Goal: Task Accomplishment & Management: Complete application form

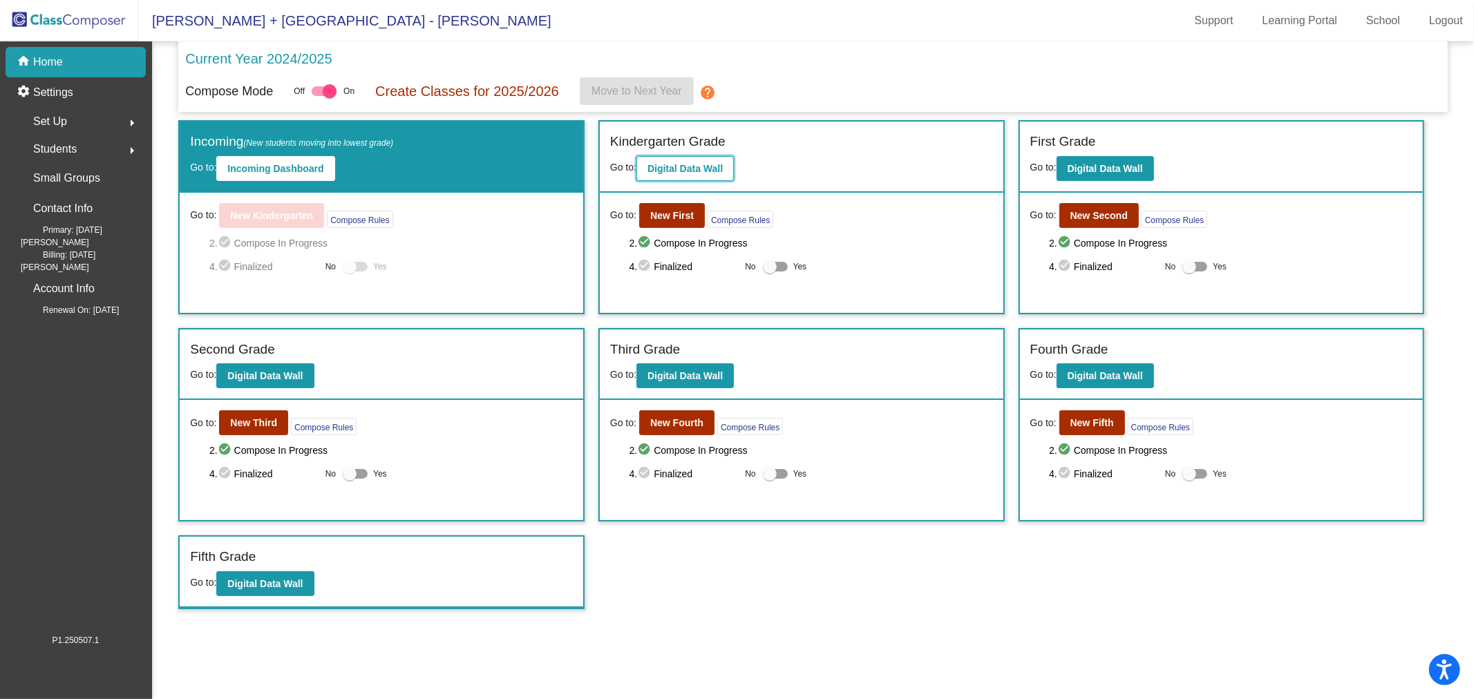
click at [708, 164] on b "Digital Data Wall" at bounding box center [685, 168] width 75 height 11
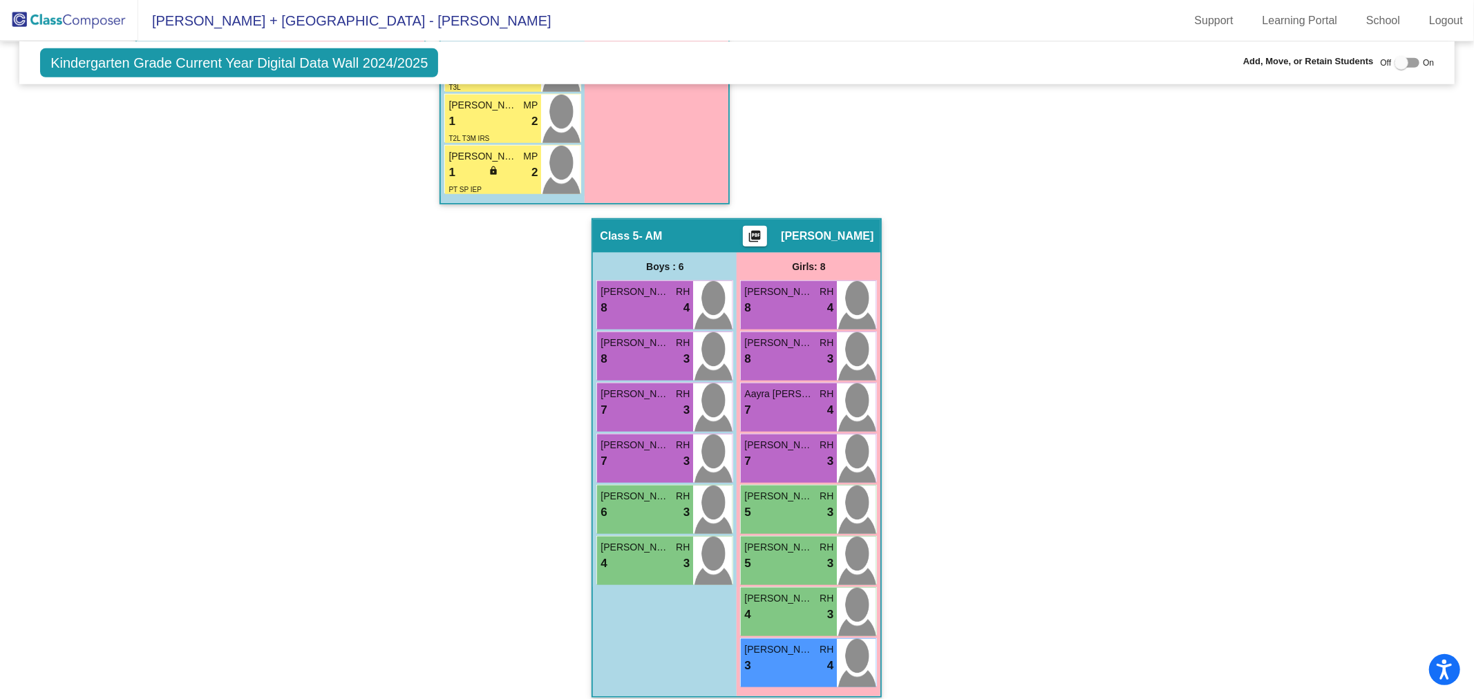
scroll to position [948, 0]
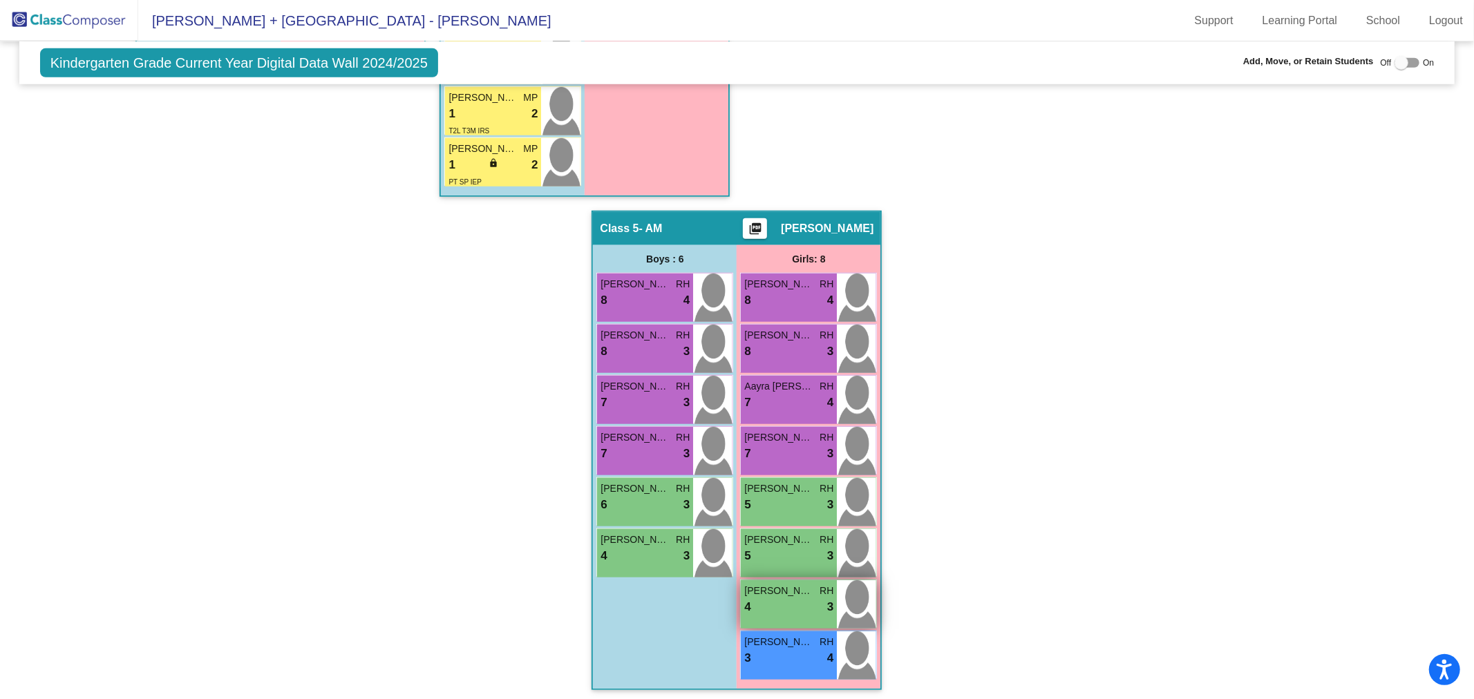
click at [785, 603] on div "4 lock do_not_disturb_alt 3" at bounding box center [788, 607] width 89 height 18
click at [793, 603] on div "4 lock do_not_disturb_alt 3" at bounding box center [788, 607] width 89 height 18
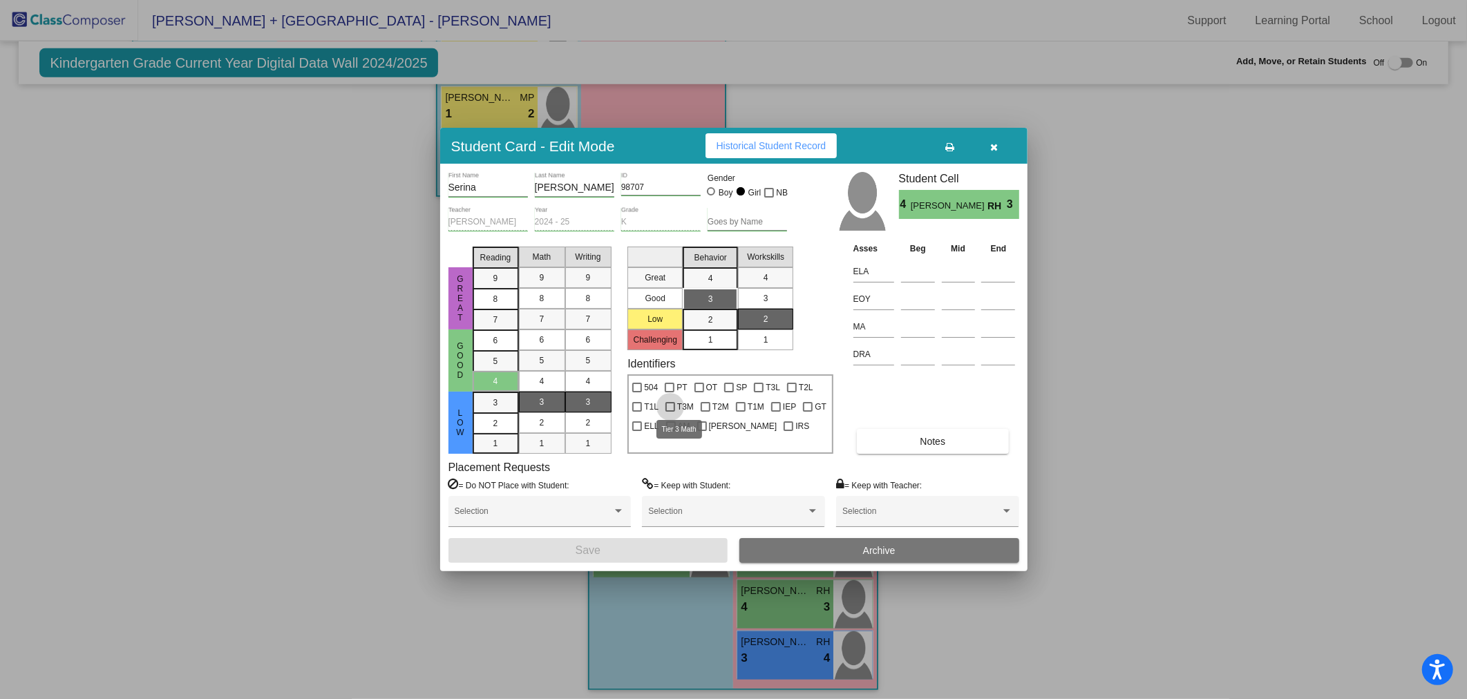
click at [675, 404] on label "T3M" at bounding box center [680, 407] width 28 height 17
click at [670, 412] on input "T3M" at bounding box center [670, 412] width 1 height 1
checkbox input "true"
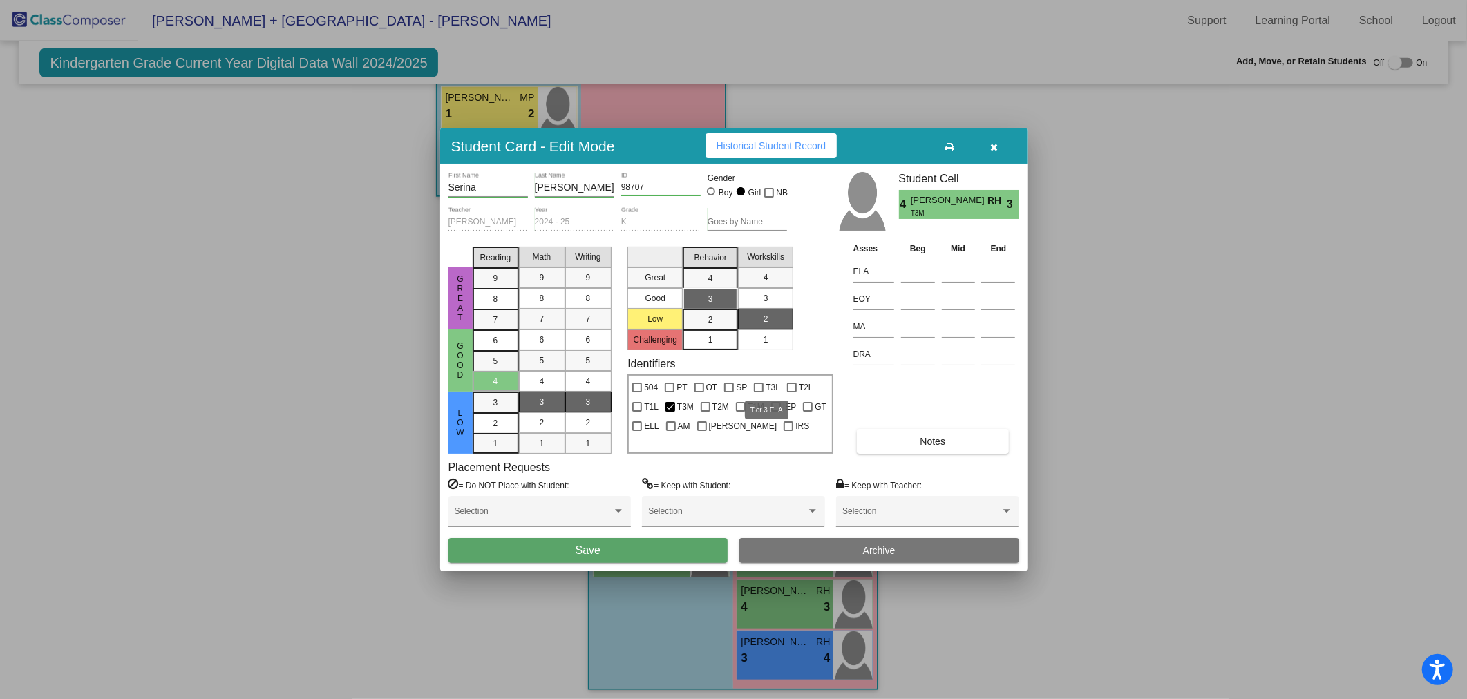
click at [761, 383] on div at bounding box center [759, 388] width 10 height 10
click at [759, 393] on input "T3L" at bounding box center [758, 393] width 1 height 1
checkbox input "true"
click at [661, 549] on button "Save" at bounding box center [589, 550] width 280 height 25
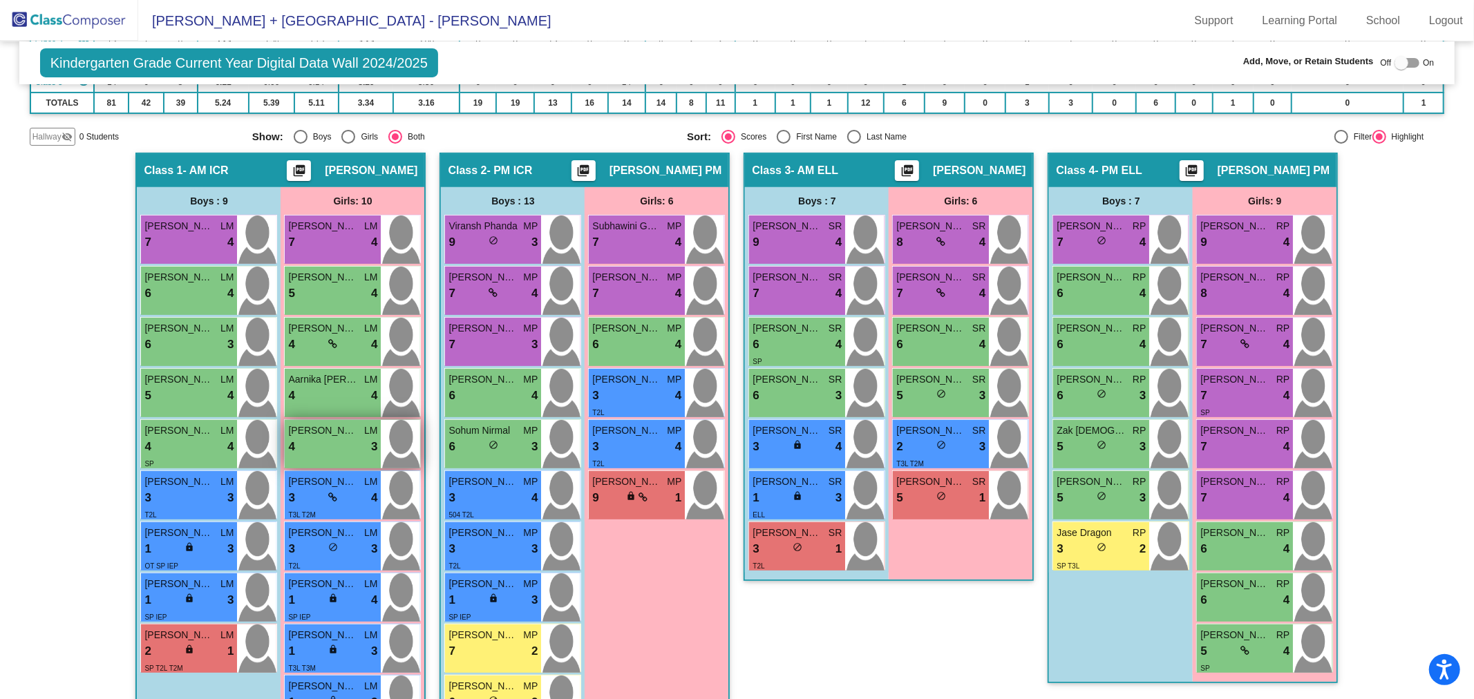
scroll to position [334, 0]
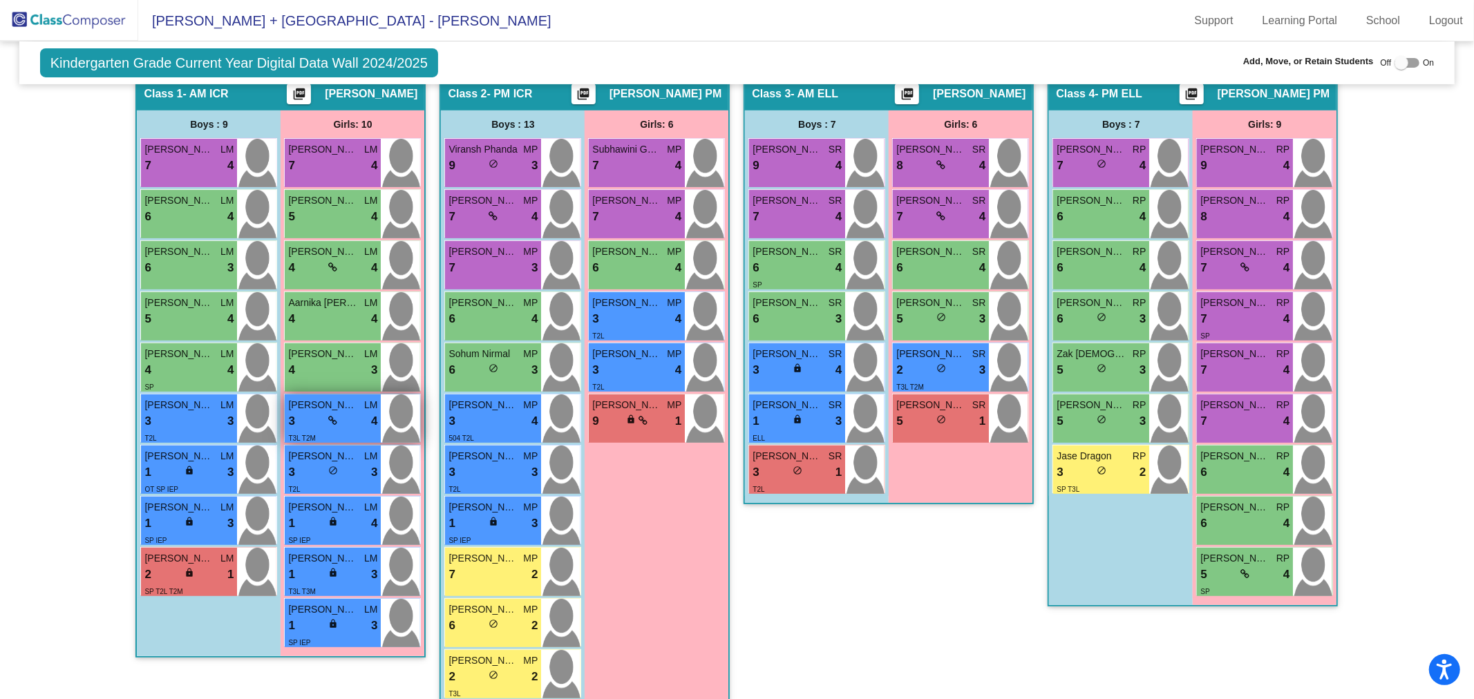
click at [328, 422] on icon at bounding box center [332, 421] width 9 height 10
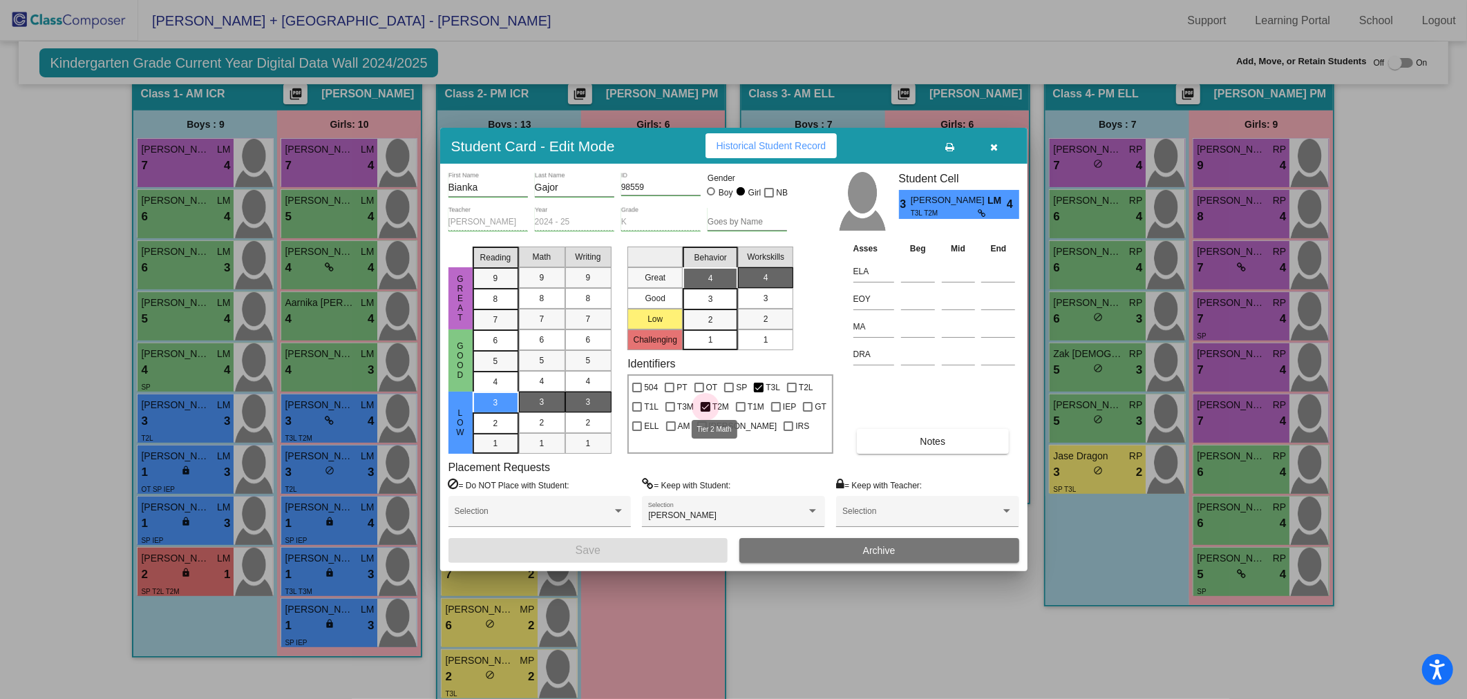
click at [701, 405] on div at bounding box center [706, 407] width 10 height 10
click at [705, 412] on input "T2M" at bounding box center [705, 412] width 1 height 1
checkbox input "false"
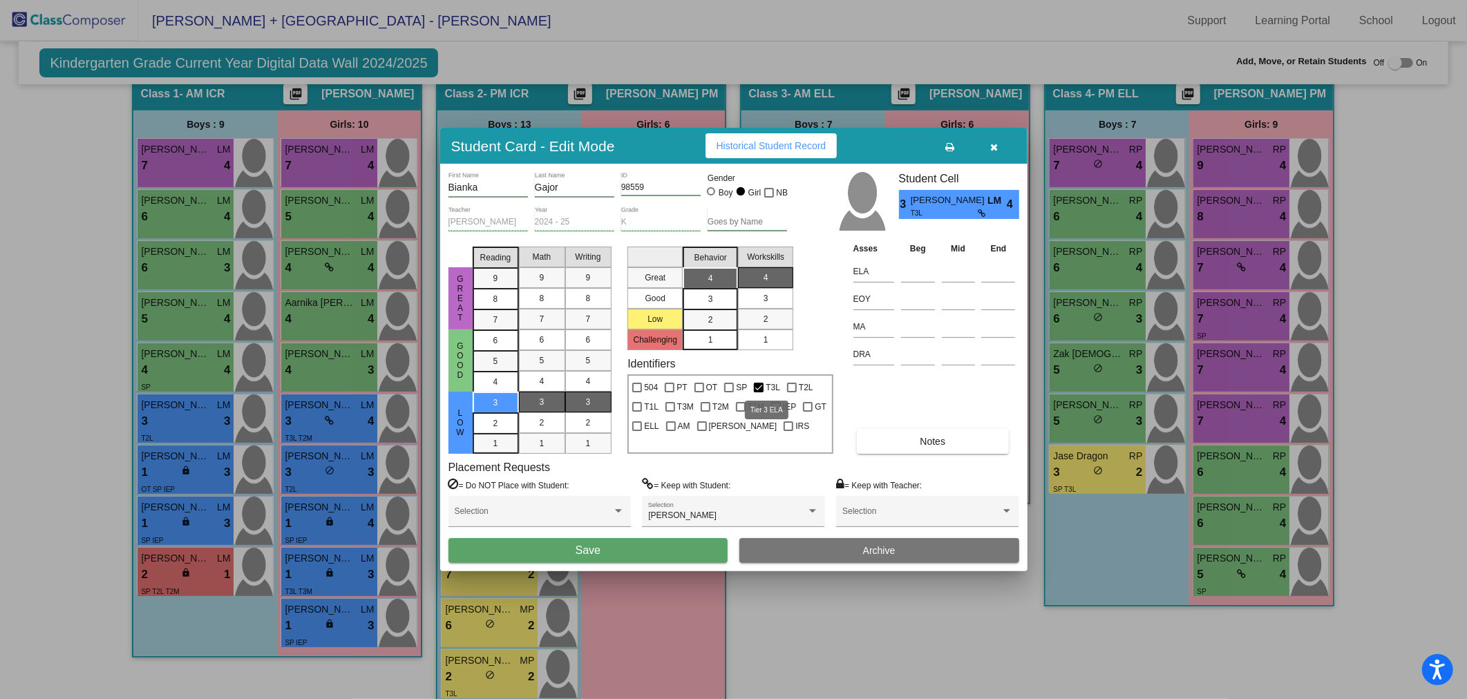
click at [766, 382] on span "T3L" at bounding box center [773, 387] width 15 height 17
click at [759, 393] on input "T3L" at bounding box center [758, 393] width 1 height 1
checkbox input "false"
click at [806, 387] on span "T2L" at bounding box center [806, 387] width 15 height 17
click at [792, 393] on input "T2L" at bounding box center [791, 393] width 1 height 1
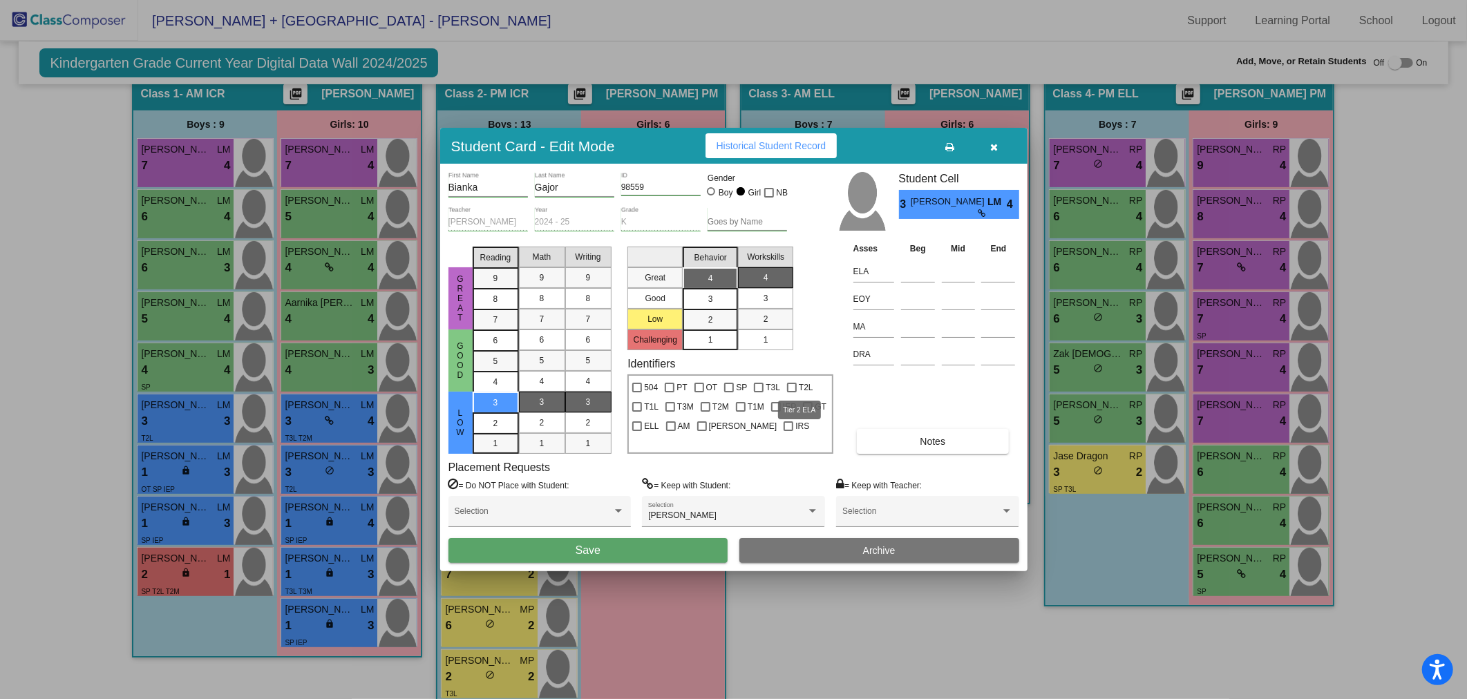
checkbox input "true"
click at [597, 551] on span "Save" at bounding box center [588, 551] width 25 height 12
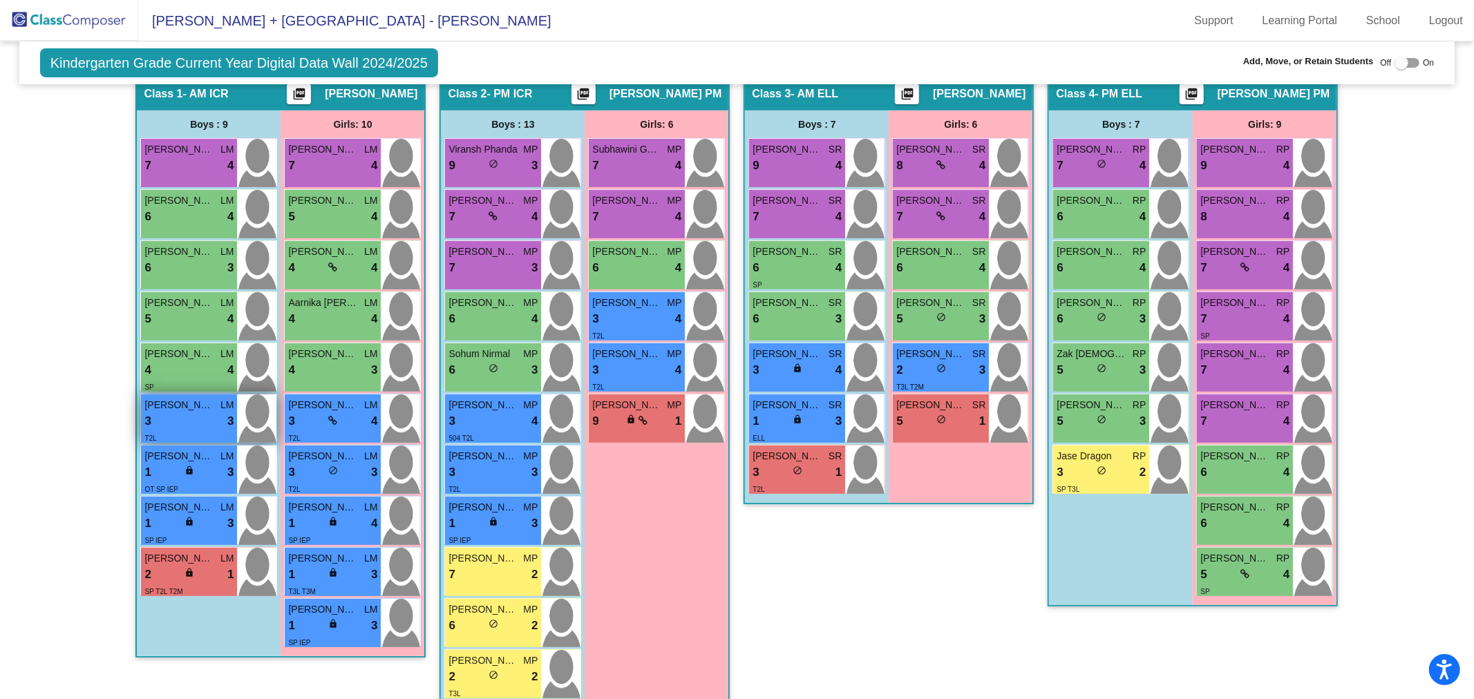
click at [178, 419] on div "3 lock do_not_disturb_alt 3" at bounding box center [188, 422] width 89 height 18
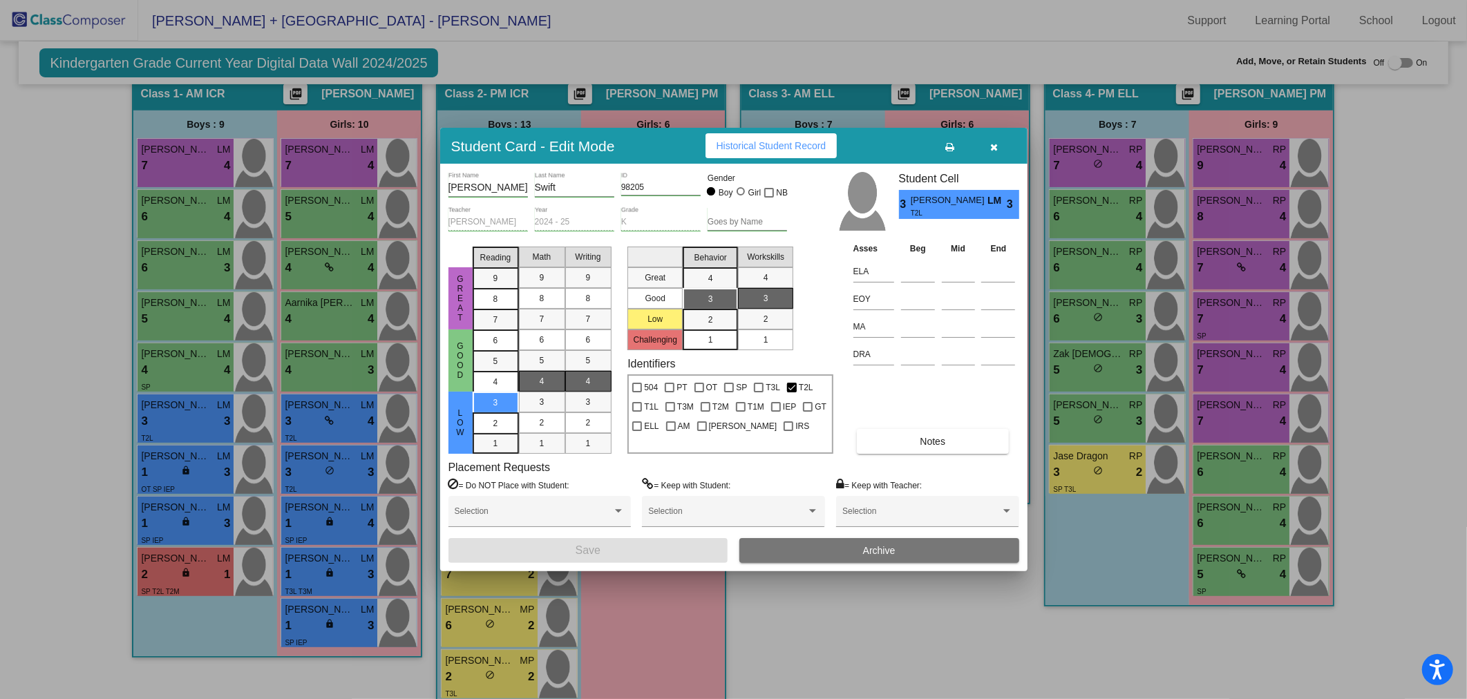
click at [998, 140] on button "button" at bounding box center [994, 145] width 44 height 25
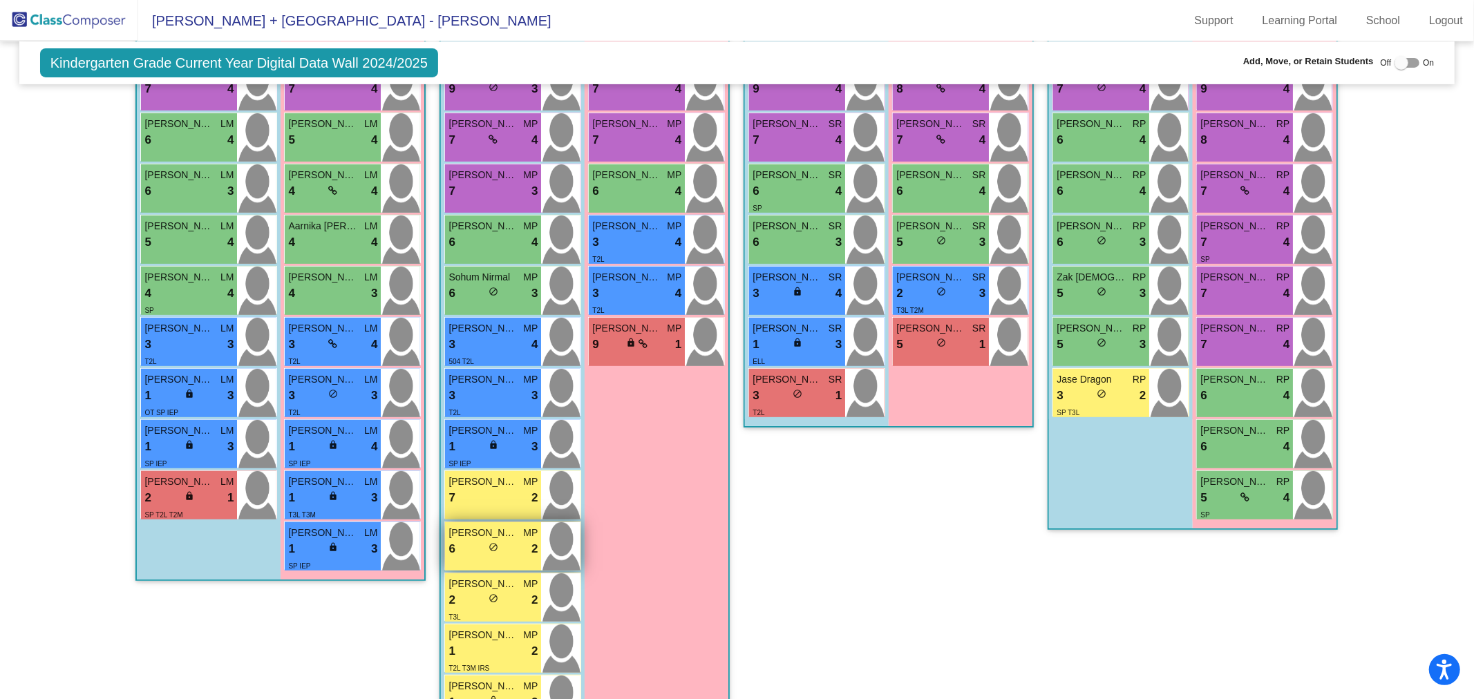
scroll to position [487, 0]
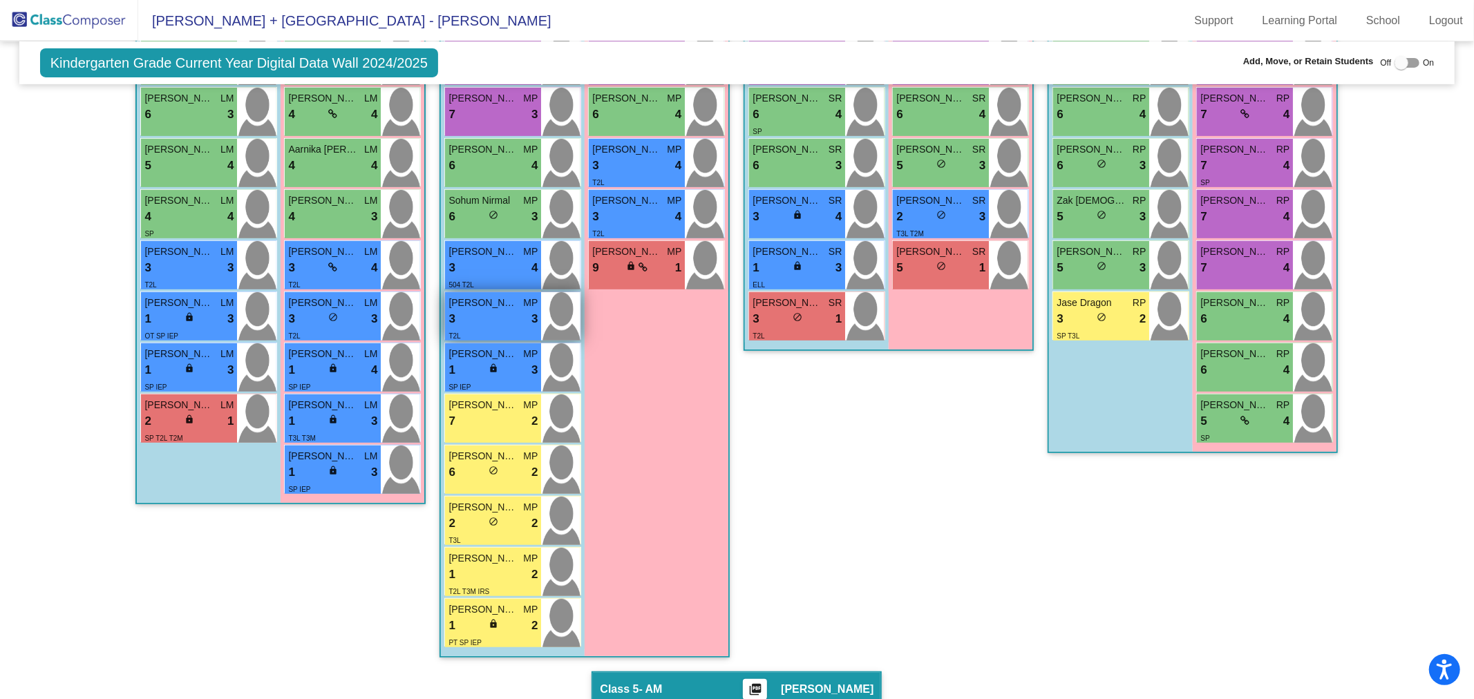
click at [491, 314] on div "3 lock do_not_disturb_alt 3" at bounding box center [493, 319] width 89 height 18
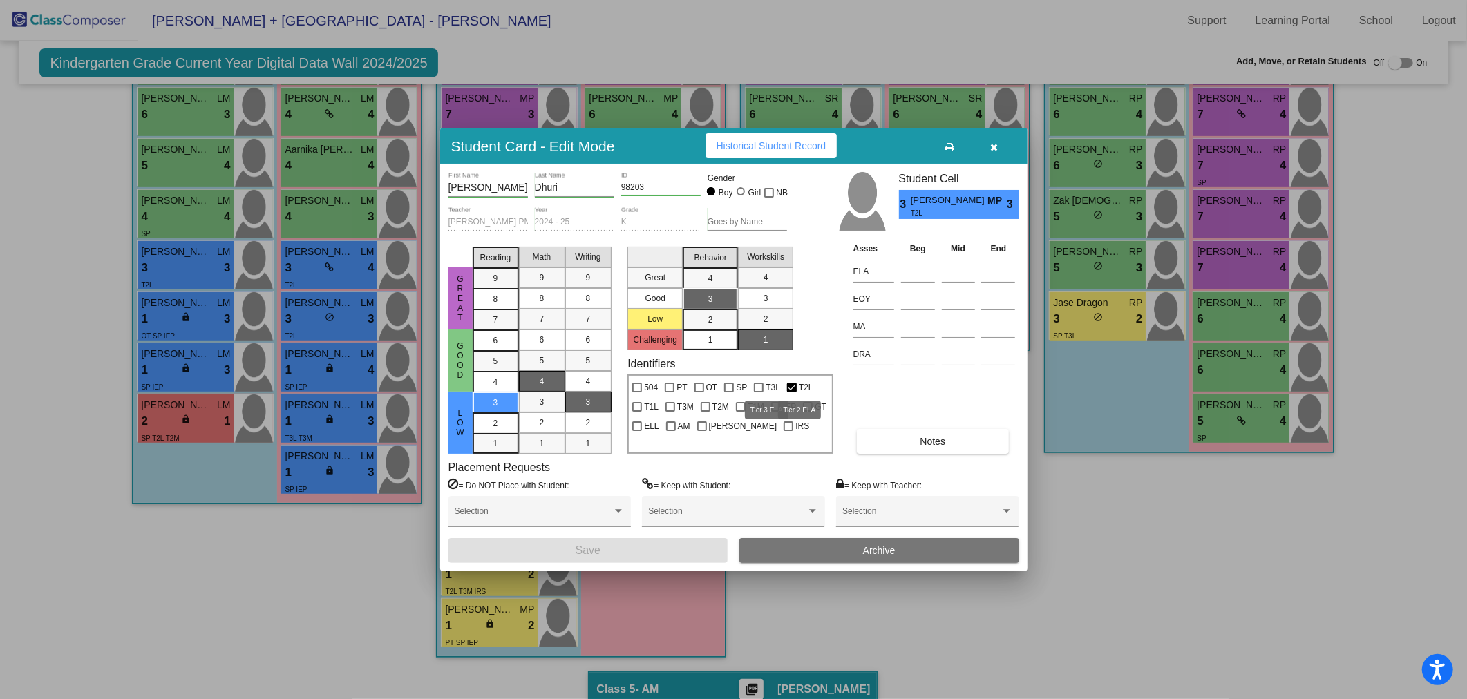
click at [790, 388] on div at bounding box center [792, 388] width 10 height 10
click at [791, 393] on input "T2L" at bounding box center [791, 393] width 1 height 1
checkbox input "false"
click at [756, 388] on div at bounding box center [759, 388] width 10 height 10
click at [758, 393] on input "T3L" at bounding box center [758, 393] width 1 height 1
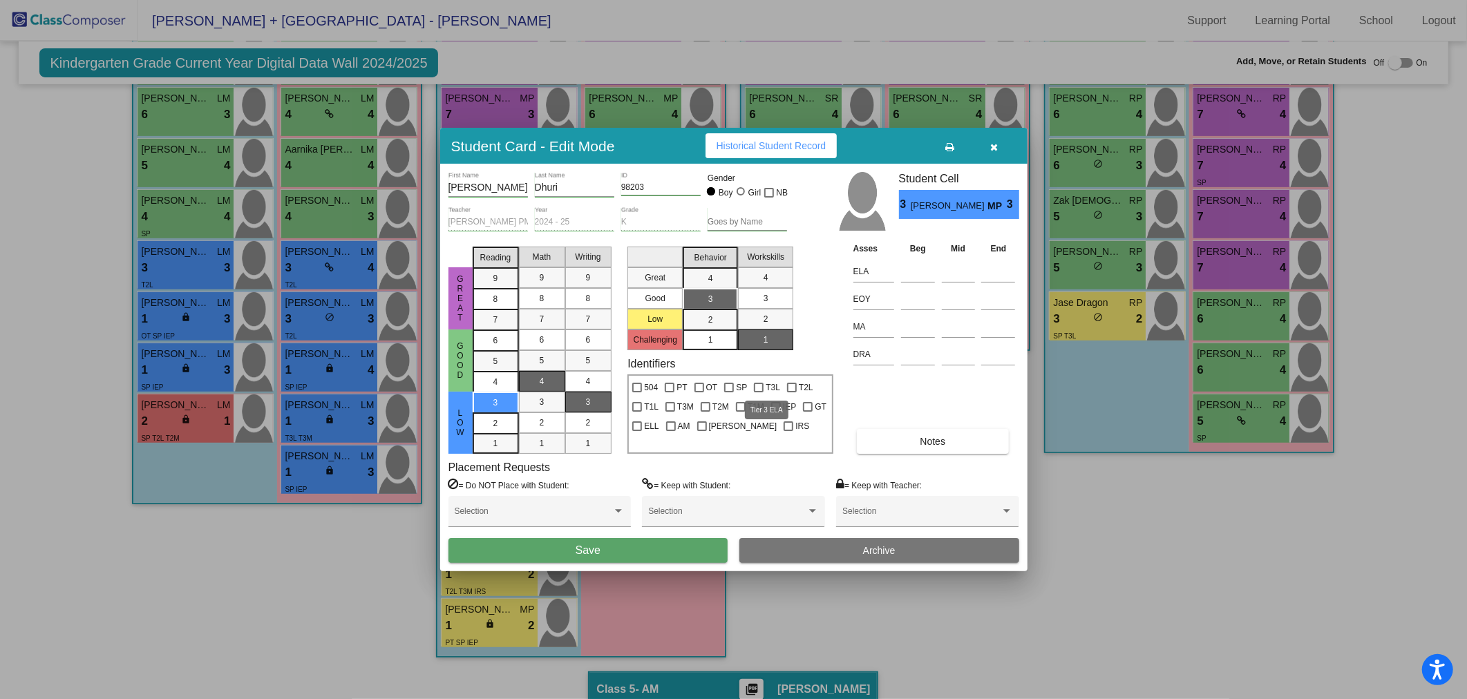
checkbox input "true"
click at [659, 548] on button "Save" at bounding box center [589, 550] width 280 height 25
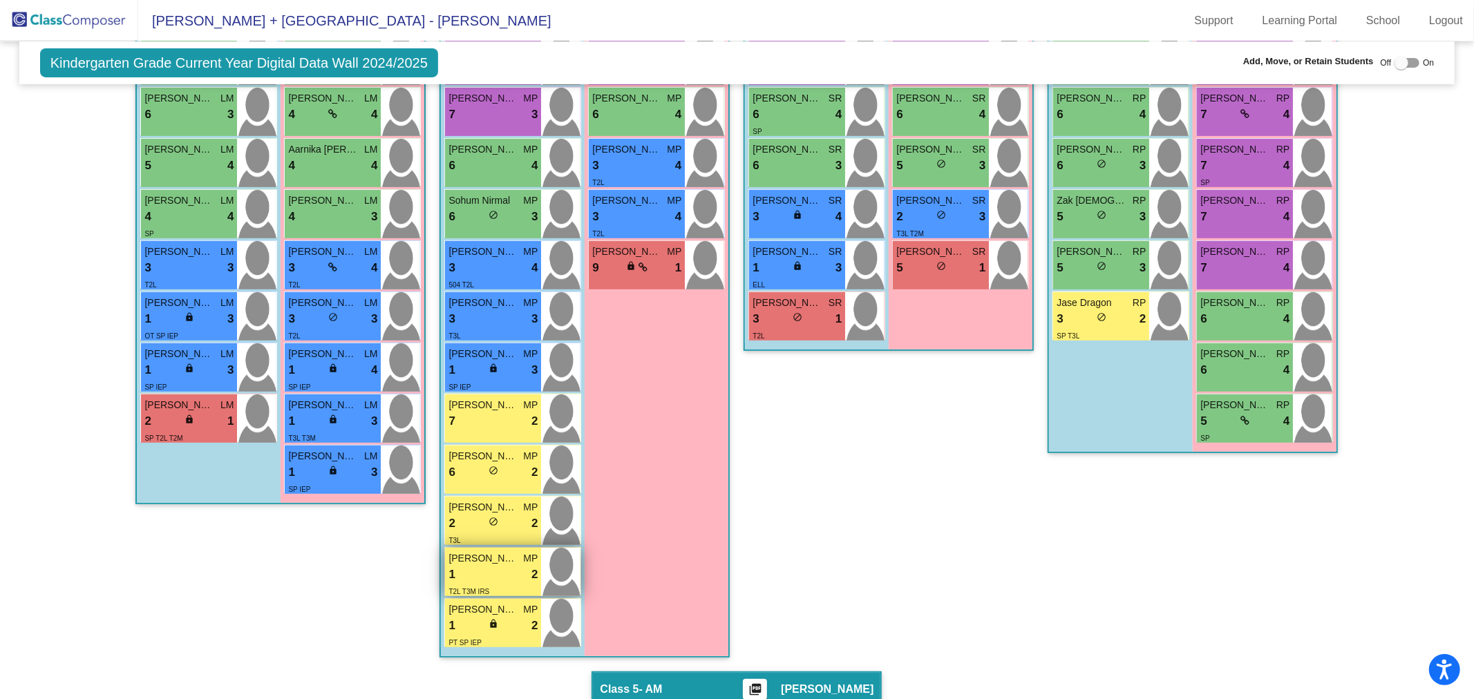
click at [496, 567] on div "1 lock do_not_disturb_alt 2" at bounding box center [493, 575] width 89 height 18
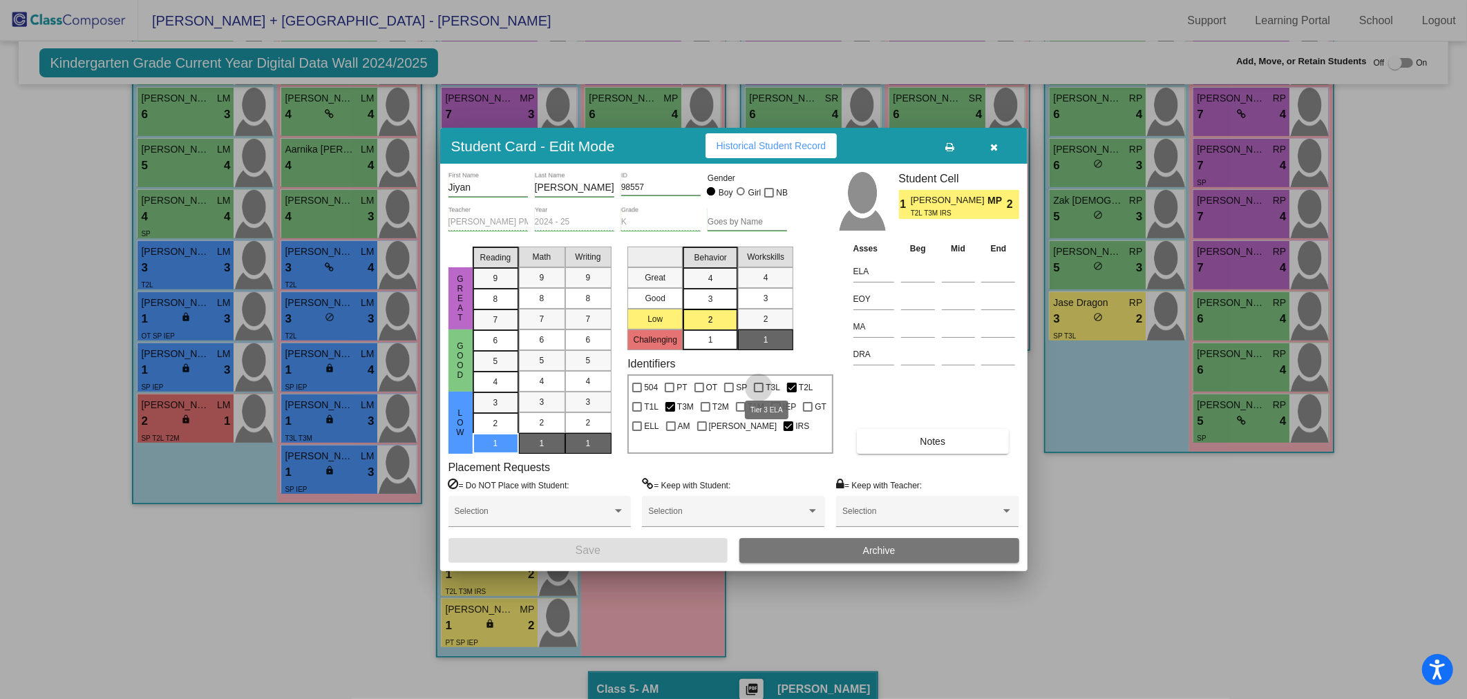
click at [755, 384] on div at bounding box center [759, 388] width 10 height 10
click at [758, 393] on input "T3L" at bounding box center [758, 393] width 1 height 1
checkbox input "true"
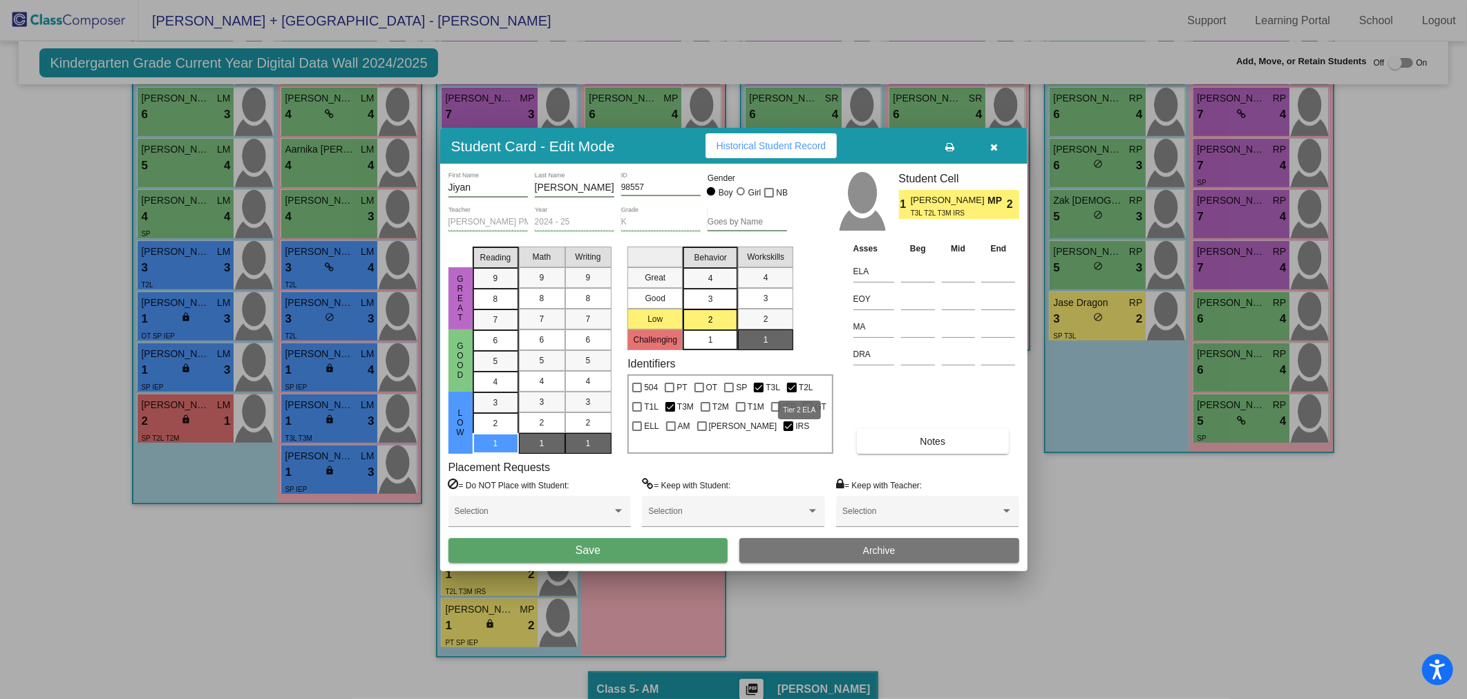
click at [800, 388] on span "T2L" at bounding box center [806, 387] width 15 height 17
click at [792, 393] on input "T2L" at bounding box center [791, 393] width 1 height 1
checkbox input "false"
click at [686, 550] on button "Save" at bounding box center [589, 550] width 280 height 25
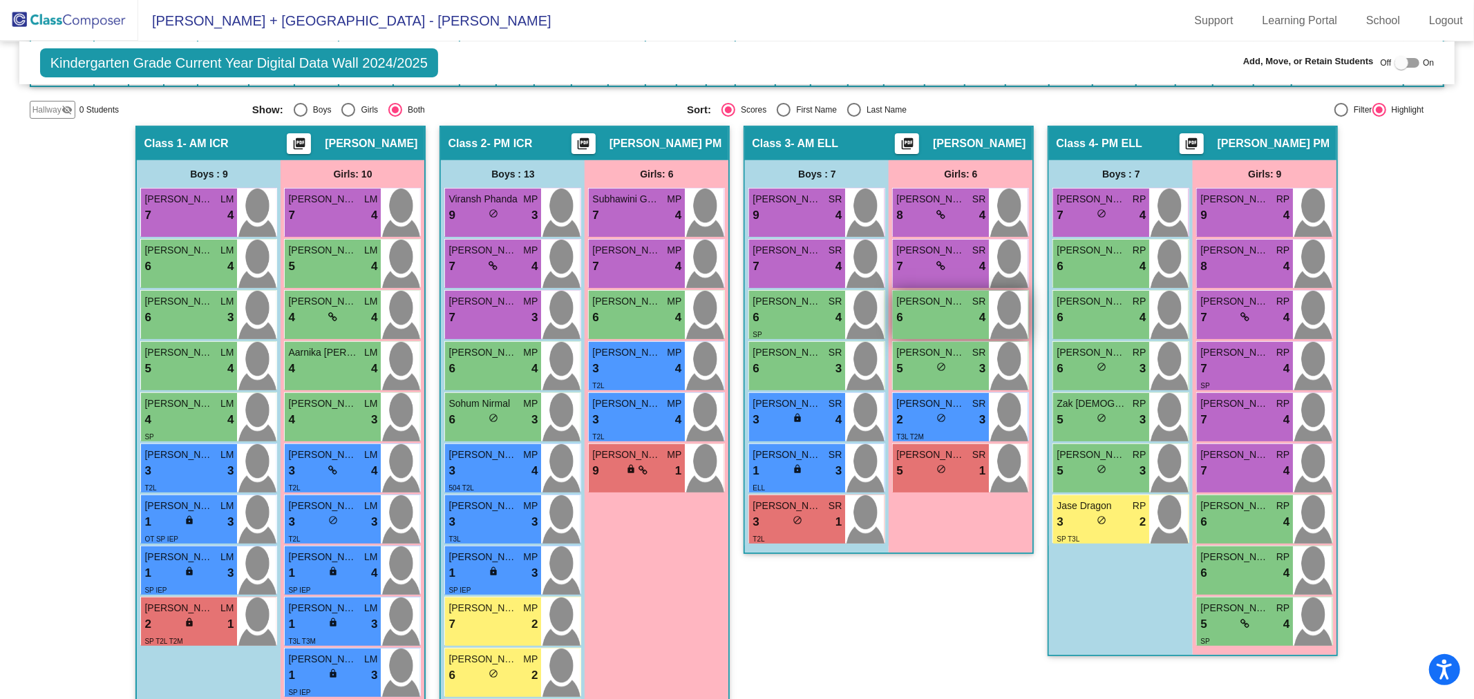
scroll to position [257, 0]
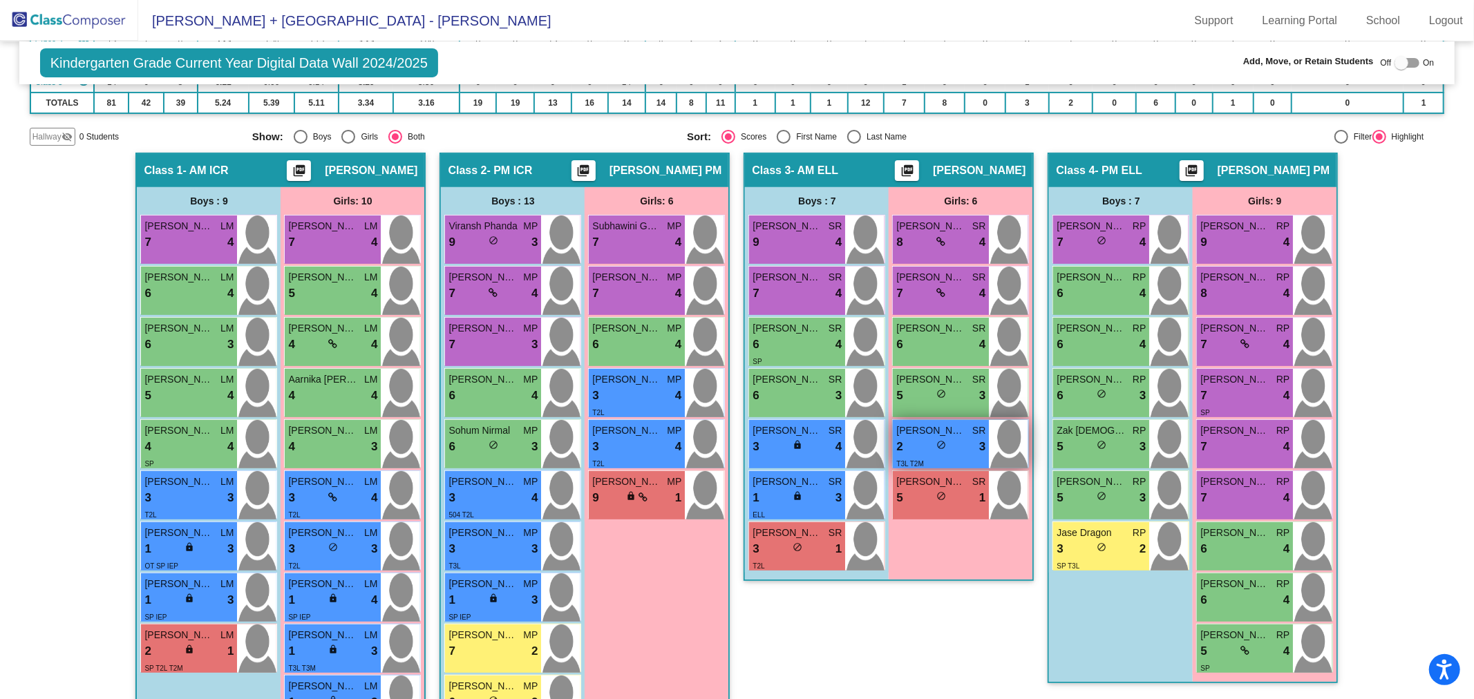
click at [923, 438] on div "2 lock do_not_disturb_alt 3" at bounding box center [940, 447] width 89 height 18
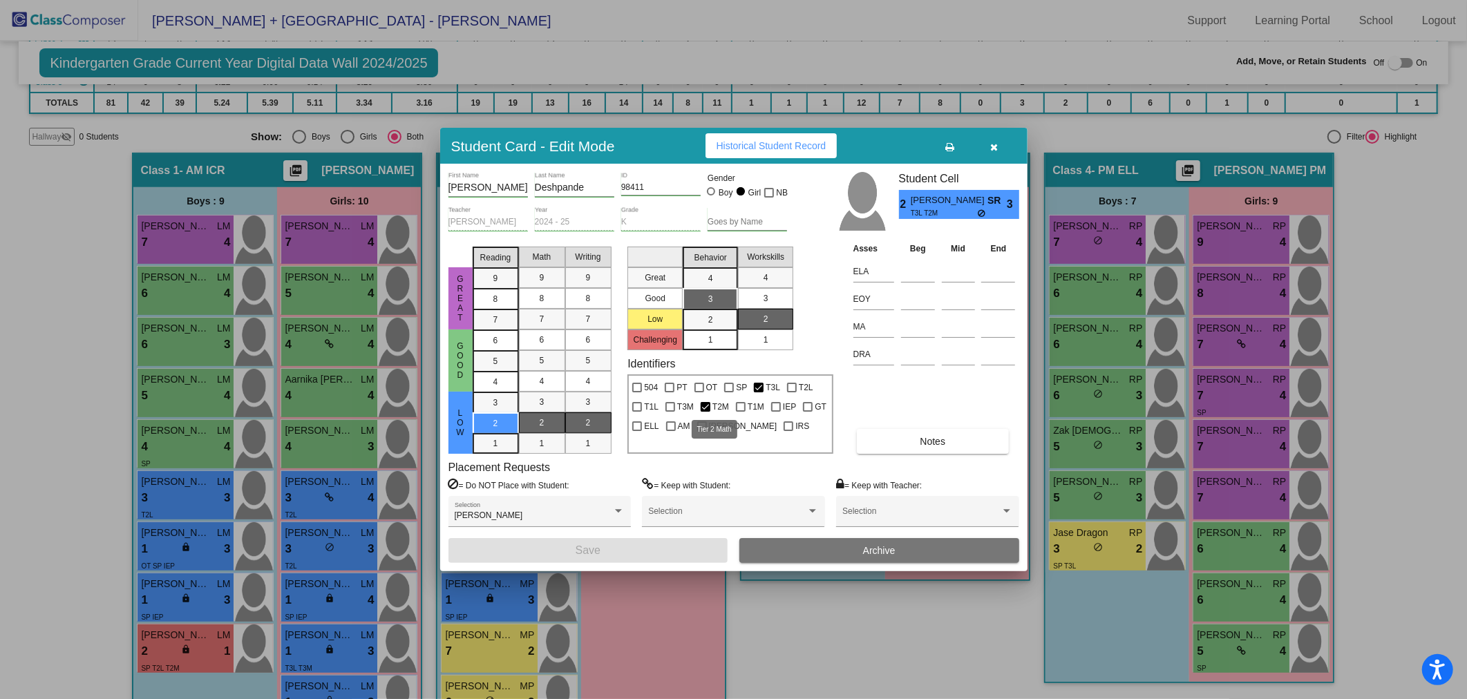
click at [712, 402] on span "T2M" at bounding box center [720, 407] width 17 height 17
click at [706, 412] on input "T2M" at bounding box center [705, 412] width 1 height 1
checkbox input "false"
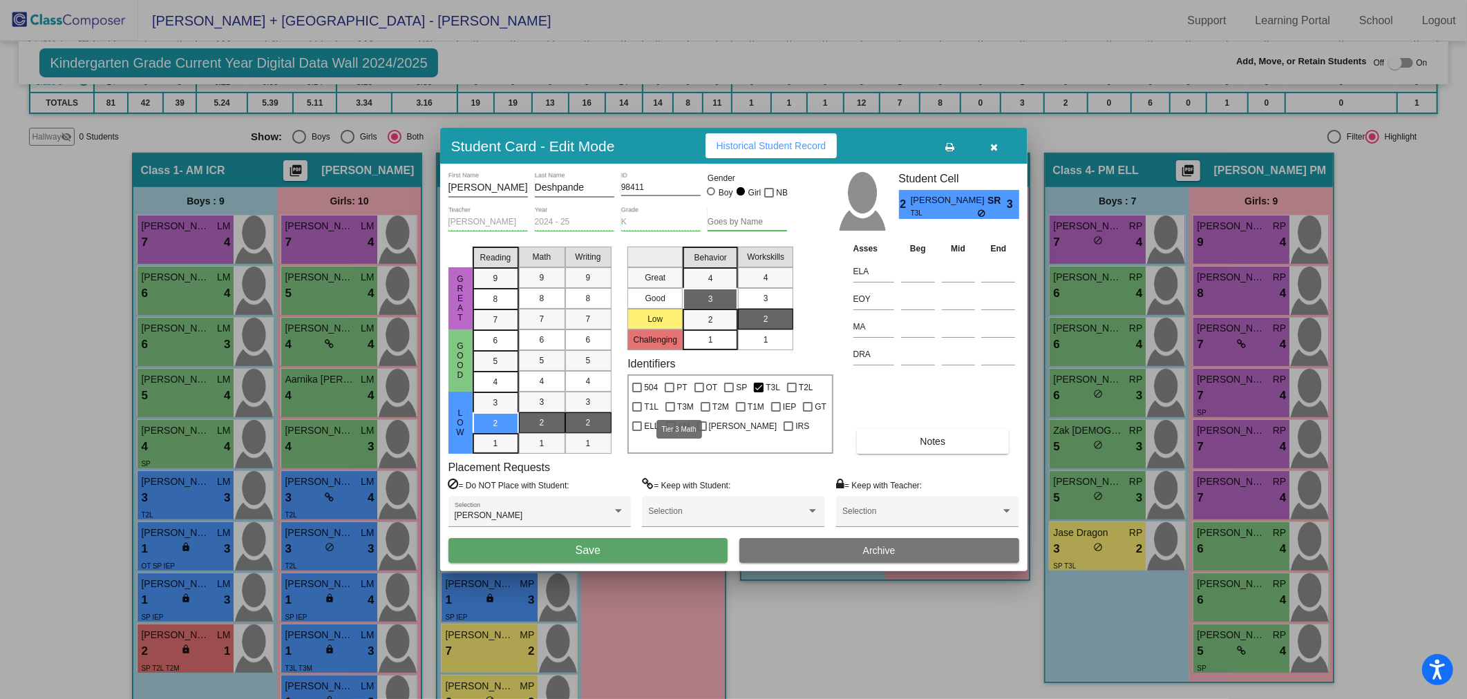
click at [685, 405] on span "T3M" at bounding box center [685, 407] width 17 height 17
click at [670, 412] on input "T3M" at bounding box center [670, 412] width 1 height 1
checkbox input "true"
click at [647, 555] on button "Save" at bounding box center [589, 550] width 280 height 25
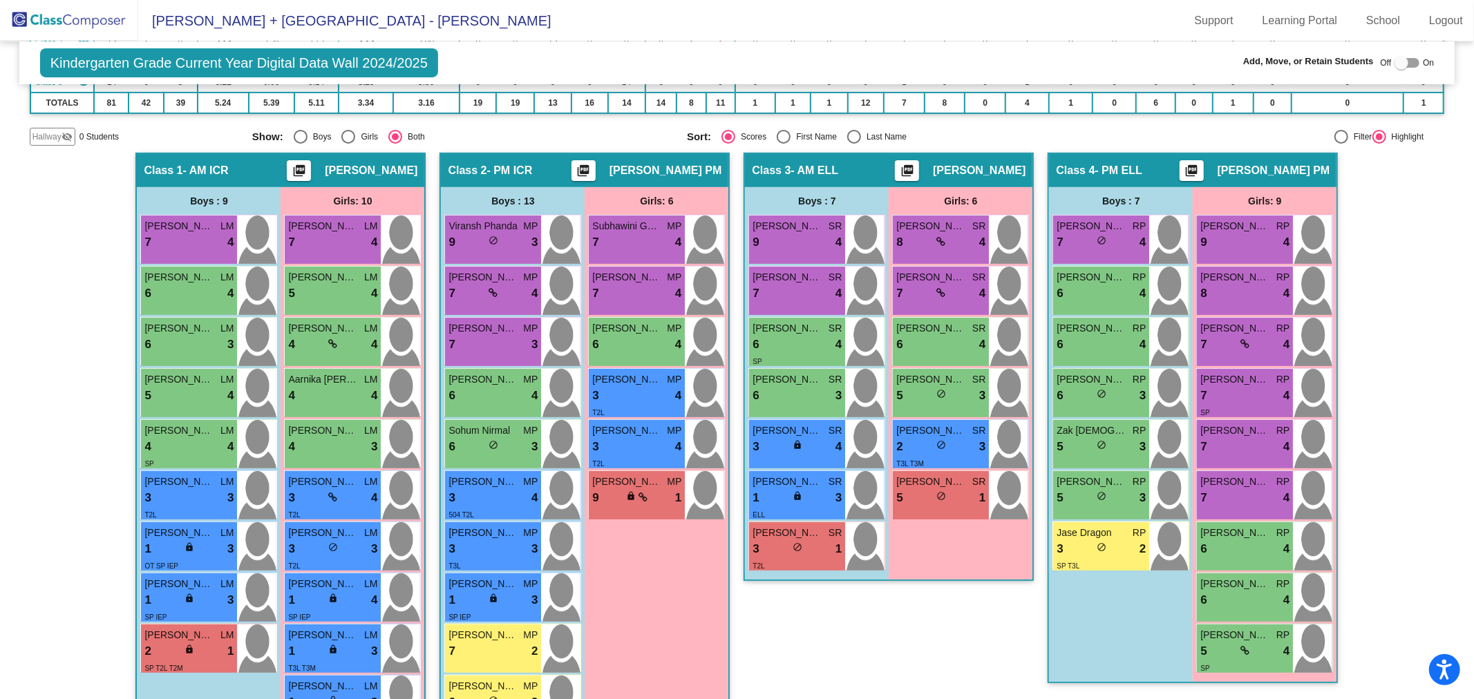
scroll to position [0, 0]
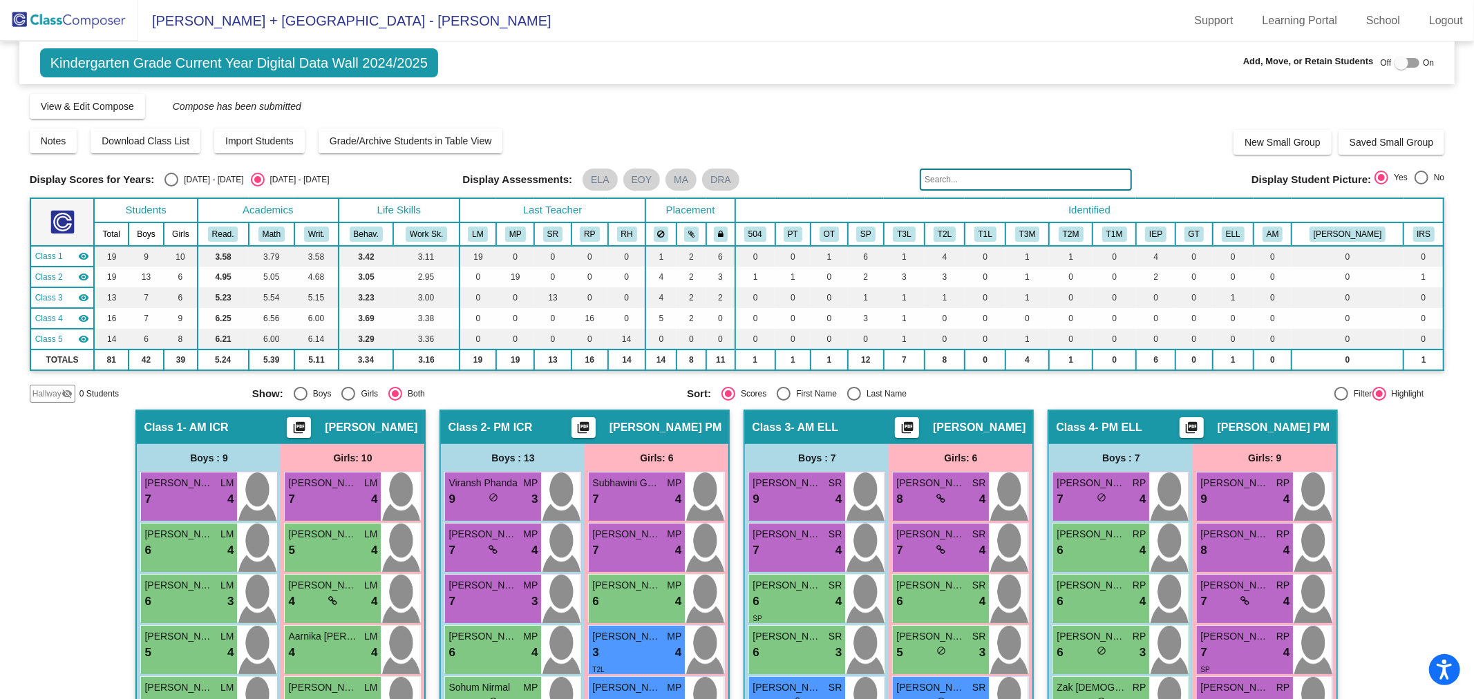
click at [91, 12] on img at bounding box center [69, 20] width 138 height 41
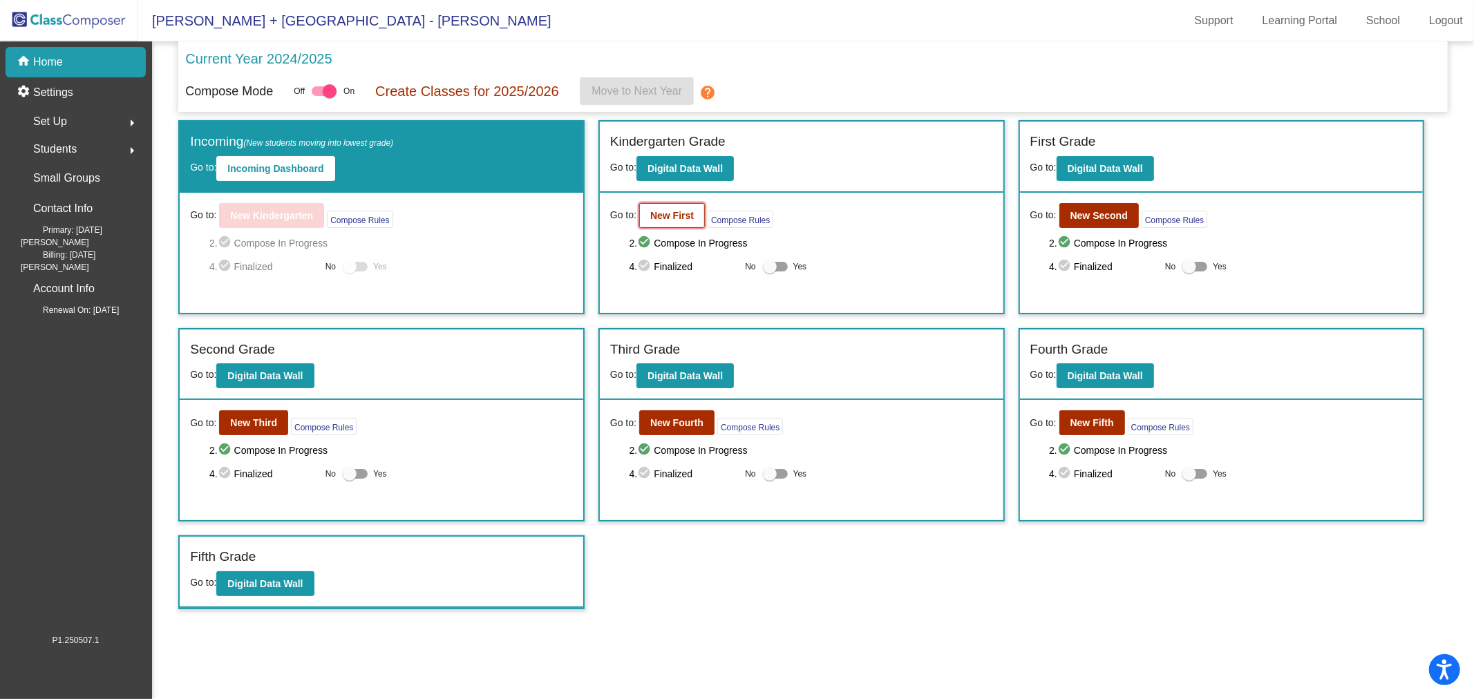
click at [687, 211] on b "New First" at bounding box center [672, 215] width 44 height 11
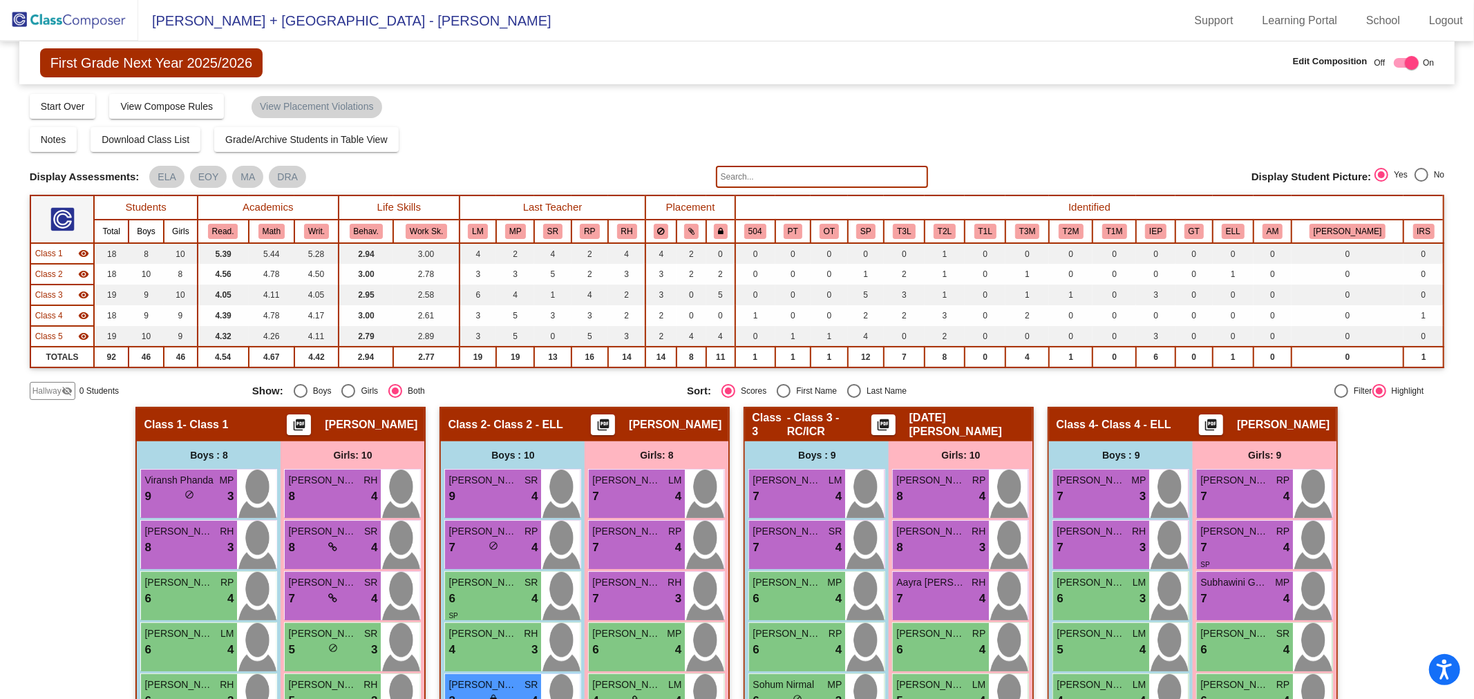
click at [99, 19] on img at bounding box center [69, 20] width 138 height 41
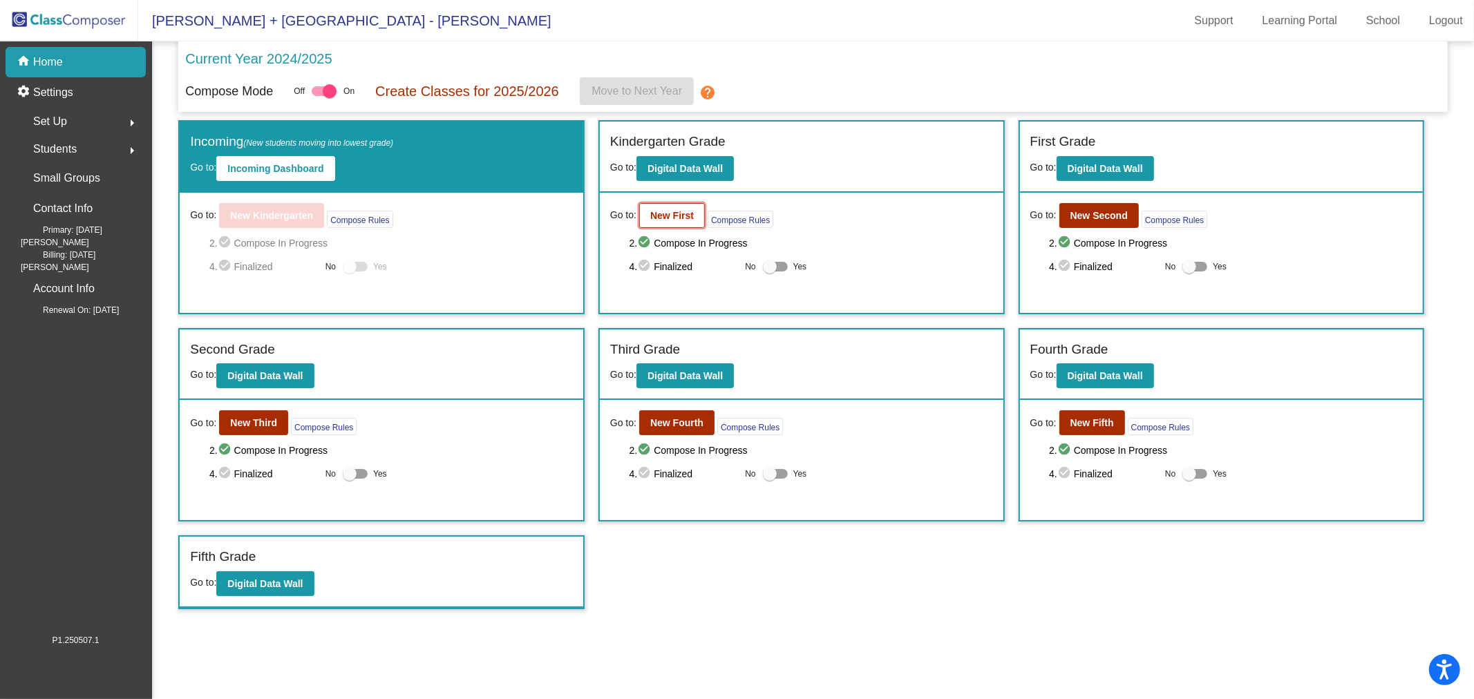
click at [683, 212] on b "New First" at bounding box center [672, 215] width 44 height 11
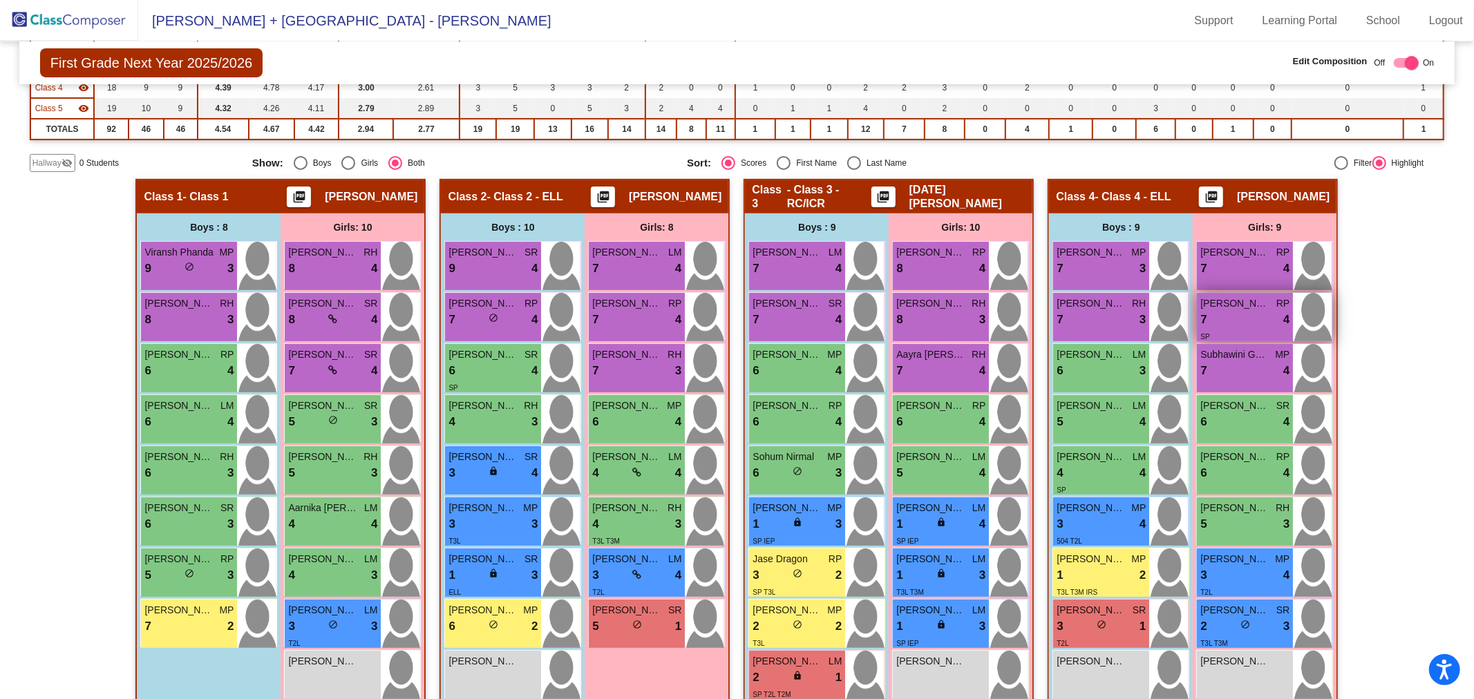
scroll to position [230, 0]
